Goal: Use online tool/utility

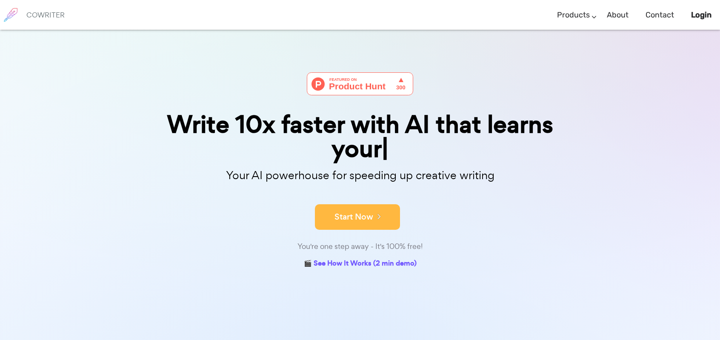
click at [345, 219] on button "Start Now" at bounding box center [357, 217] width 85 height 26
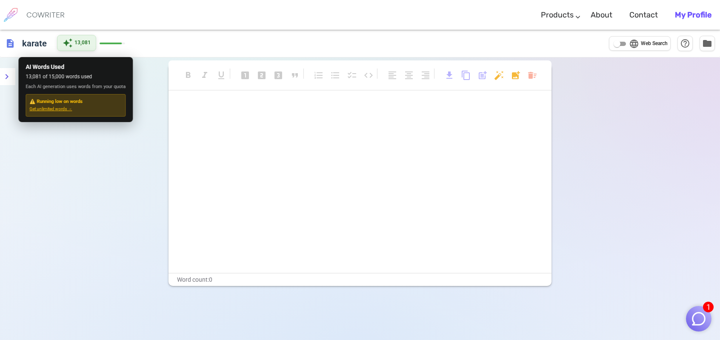
click at [82, 40] on span "13,081" at bounding box center [82, 43] width 16 height 9
click at [60, 107] on span "Get unlimited words →" at bounding box center [75, 109] width 92 height 7
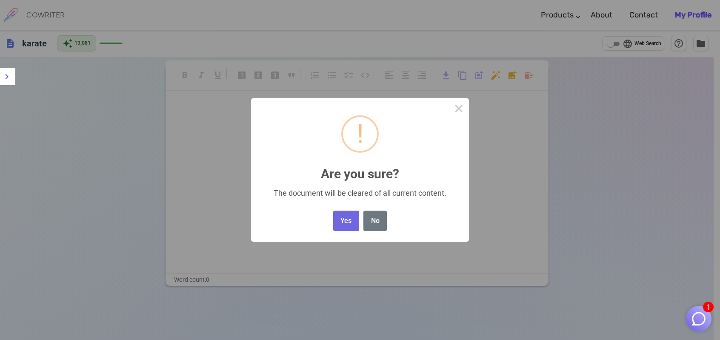
click at [530, 73] on body "1 COWRITER Products Writing Marketing Emails Images (soon) About Contact My Pro…" at bounding box center [360, 198] width 720 height 397
click at [348, 221] on button "Yes" at bounding box center [346, 221] width 26 height 21
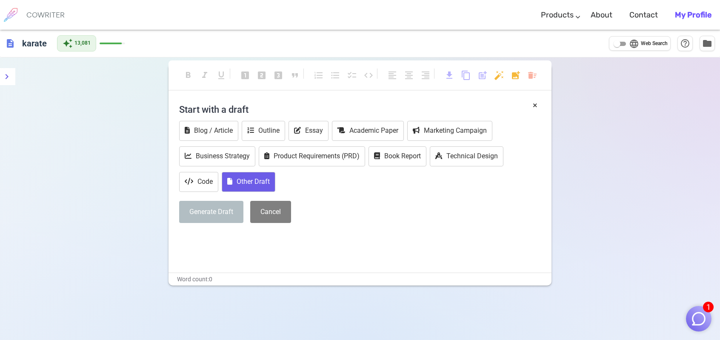
click at [245, 182] on button "Other Draft" at bounding box center [249, 182] width 54 height 20
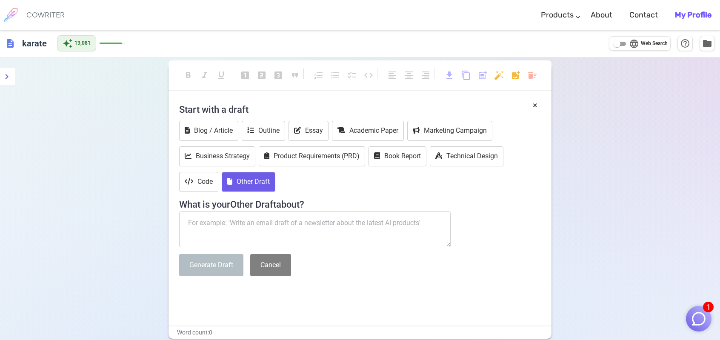
paste textarea "The transition of schools from institutionalized to a more creative setting pre…"
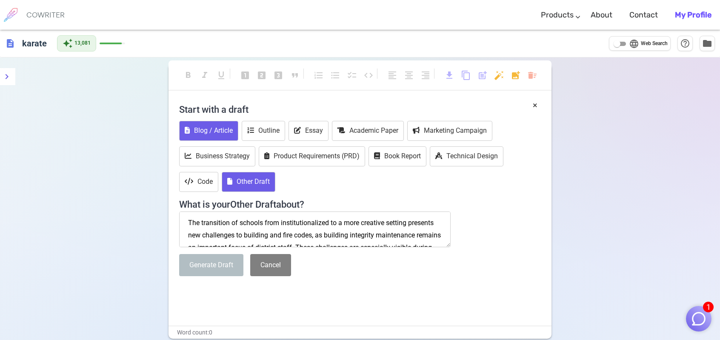
scroll to position [17, 0]
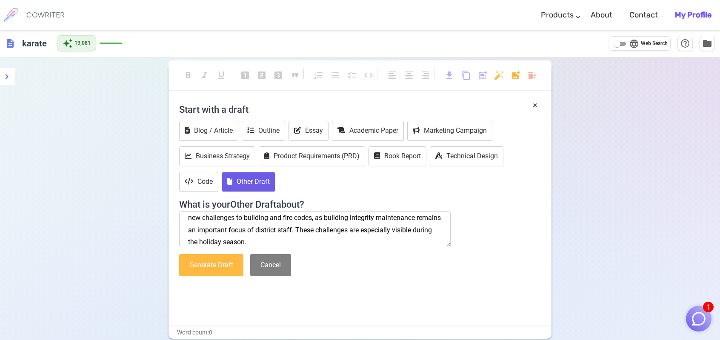
type textarea "The transition of schools from institutionalized to a more creative setting pre…"
click at [206, 263] on button "Generate Draft" at bounding box center [211, 265] width 64 height 23
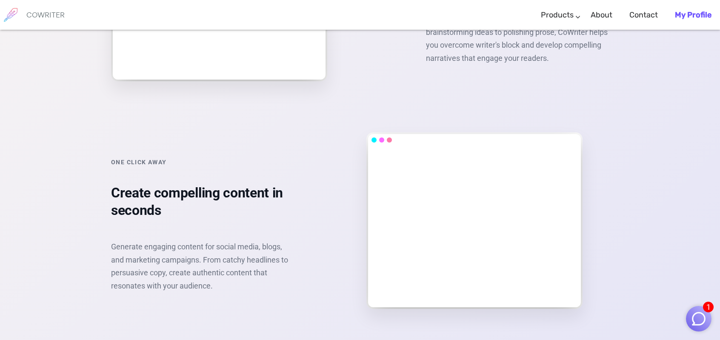
scroll to position [1364, 0]
